Goal: Find specific page/section: Find specific page/section

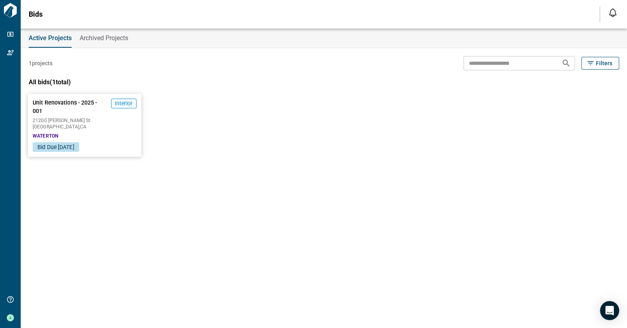
click at [60, 125] on span "[GEOGRAPHIC_DATA] , [GEOGRAPHIC_DATA]" at bounding box center [85, 127] width 104 height 5
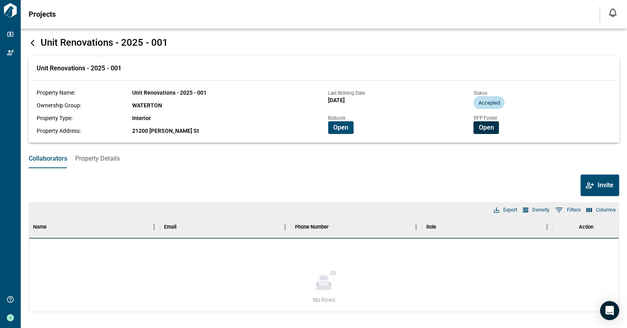
click at [488, 129] on span "Open" at bounding box center [486, 128] width 15 height 8
